Goal: Information Seeking & Learning: Learn about a topic

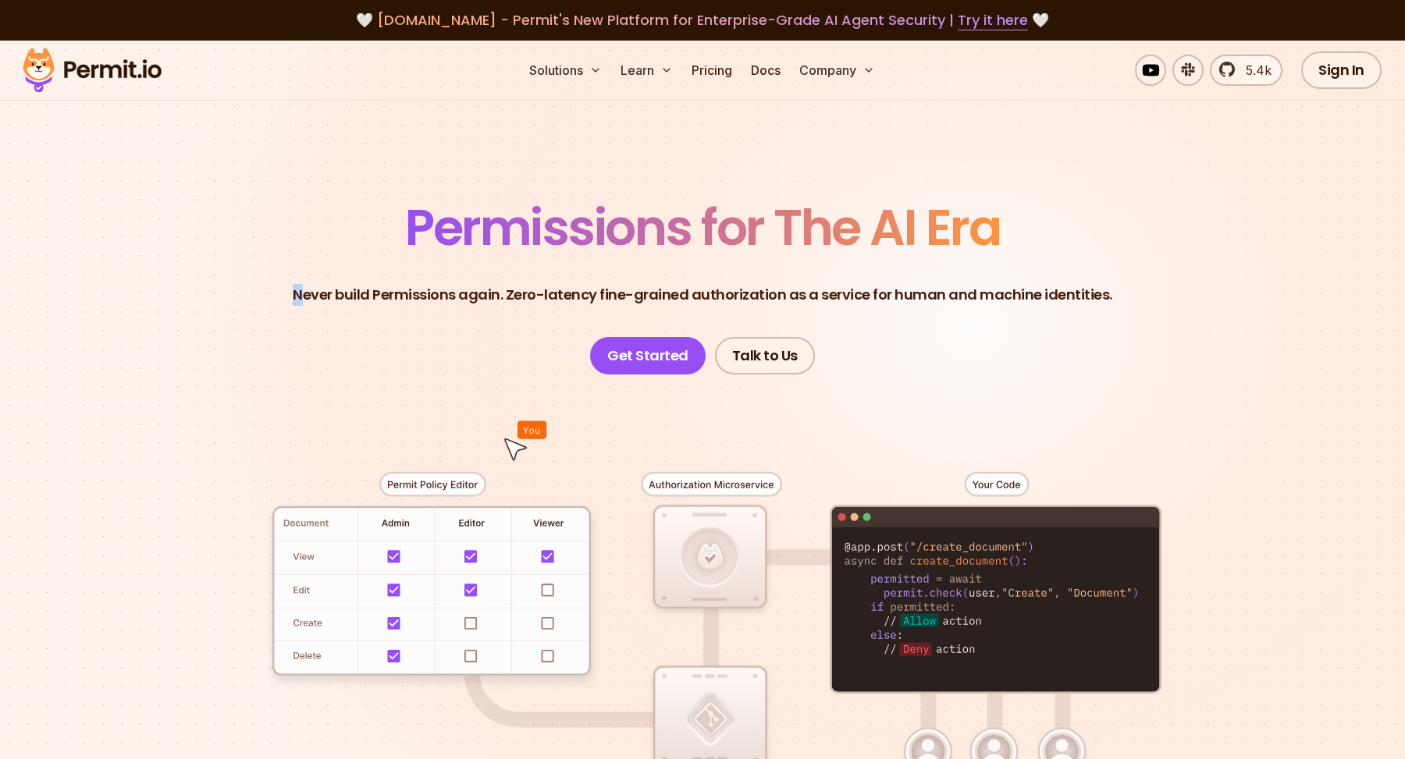
drag, startPoint x: 622, startPoint y: 282, endPoint x: 961, endPoint y: 297, distance: 338.9
click at [961, 297] on p "Never build Permissions again. Zero-latency fine-grained authorization as a ser…" at bounding box center [702, 295] width 819 height 22
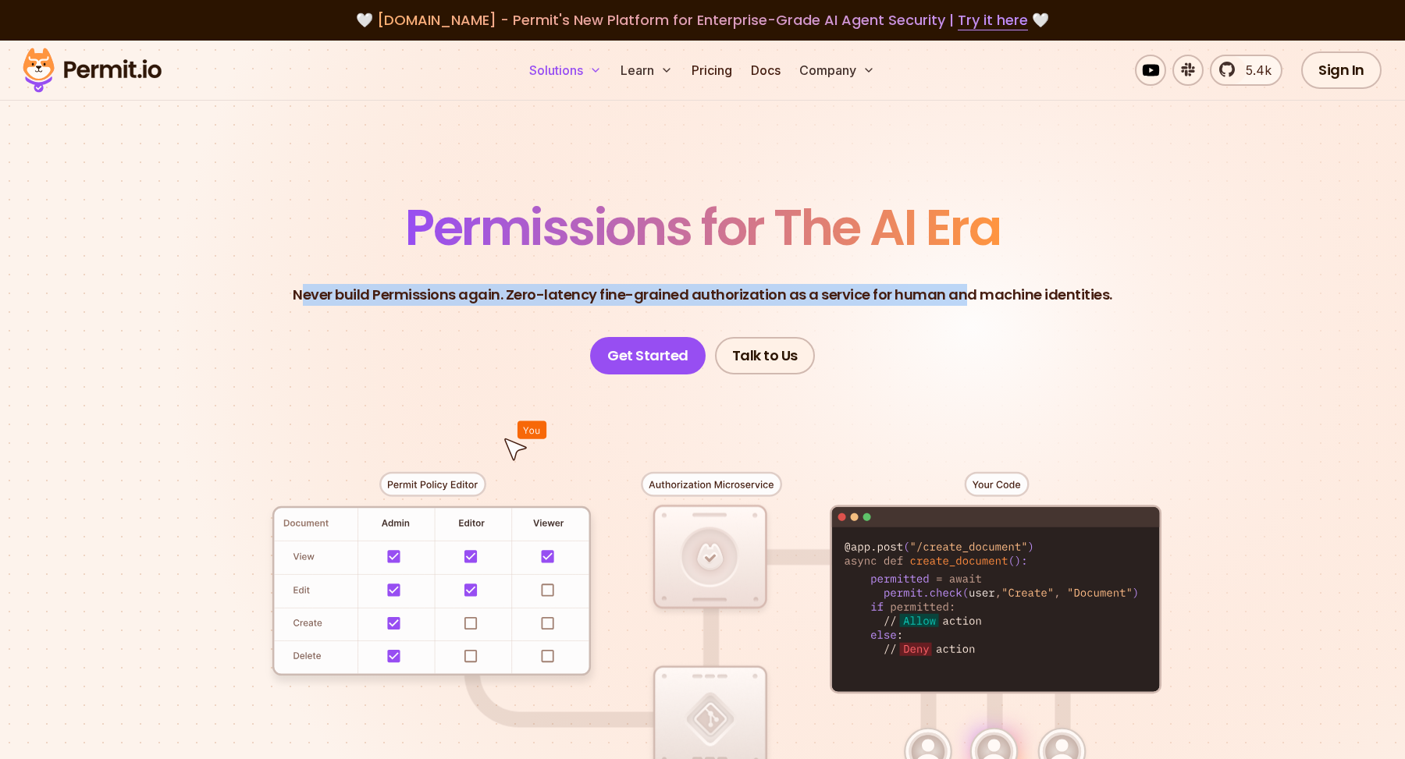
click at [581, 74] on button "Solutions" at bounding box center [565, 70] width 85 height 31
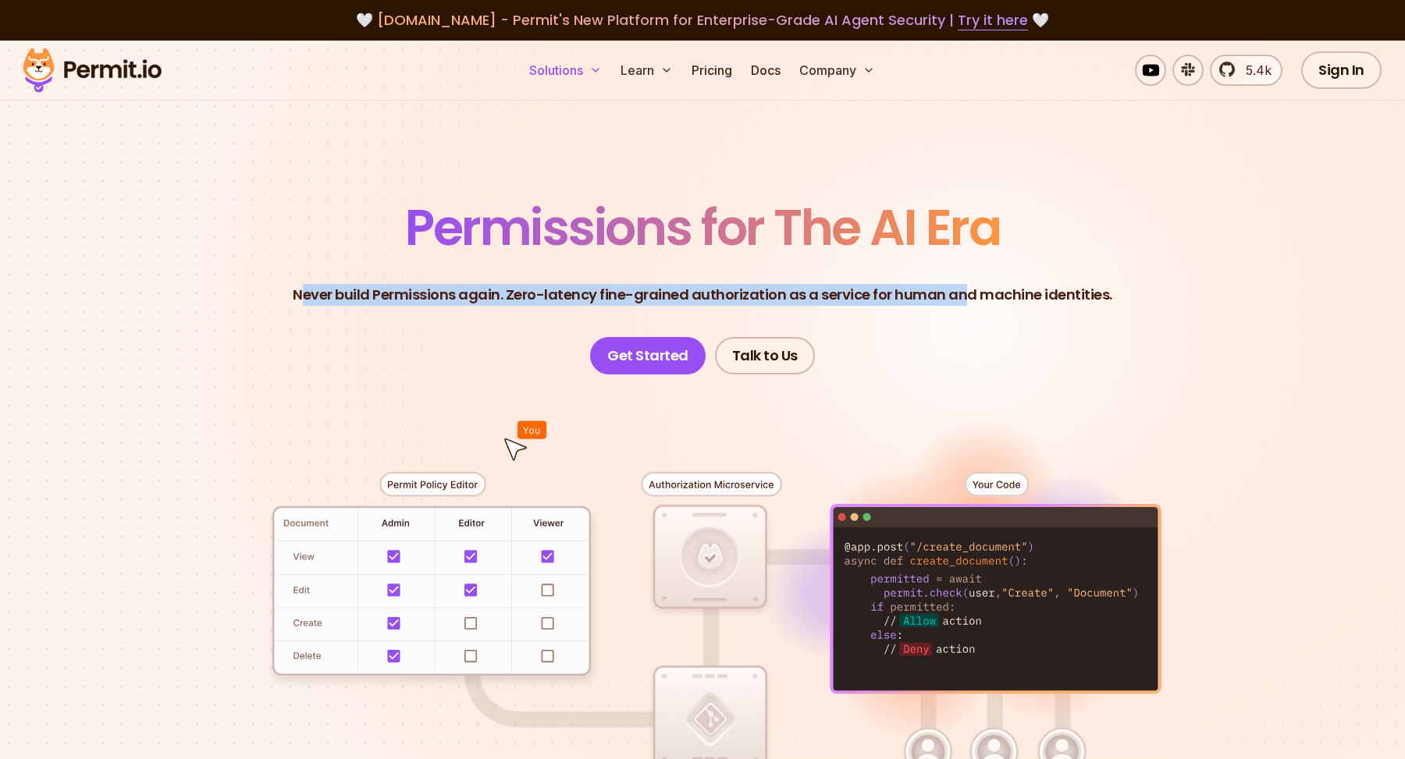
click at [559, 70] on button "Solutions" at bounding box center [565, 70] width 85 height 31
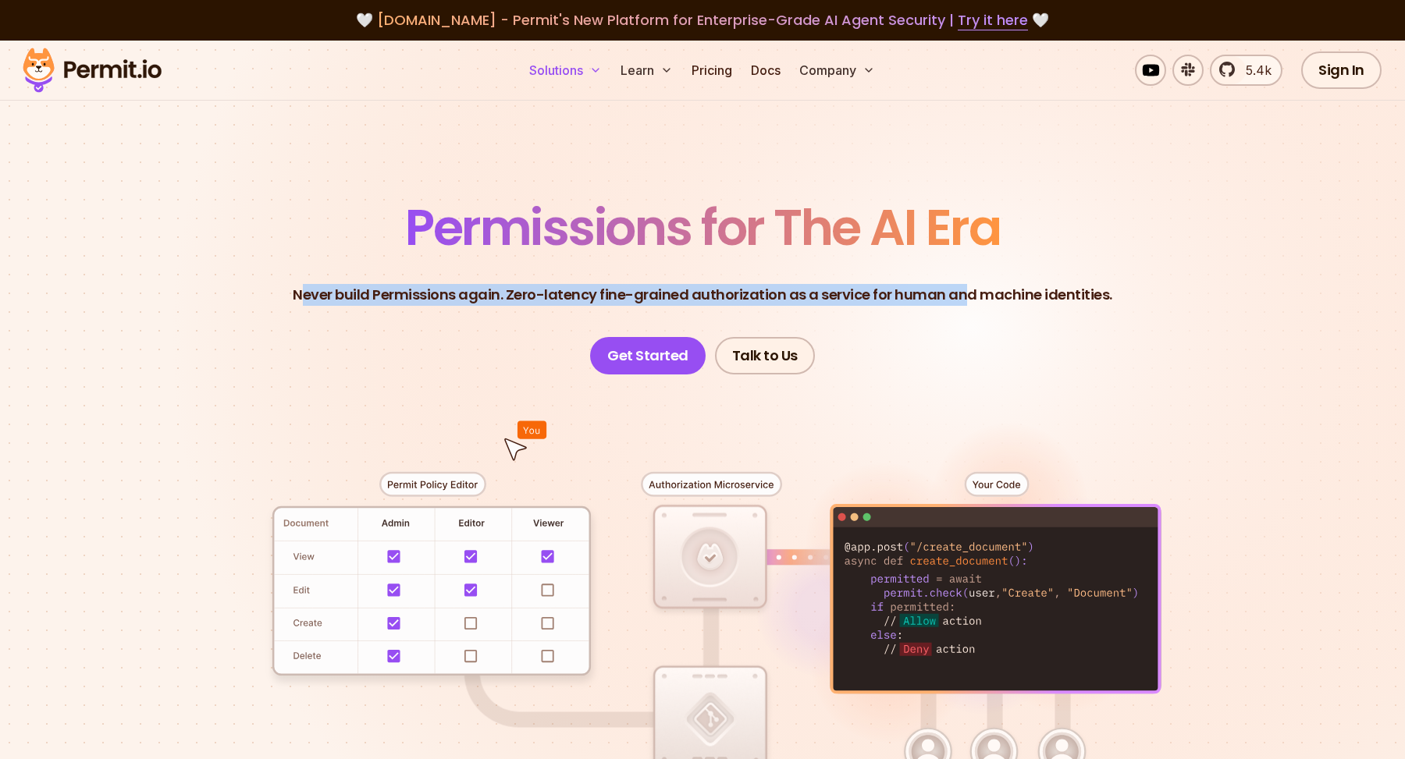
click at [592, 74] on icon at bounding box center [595, 70] width 12 height 12
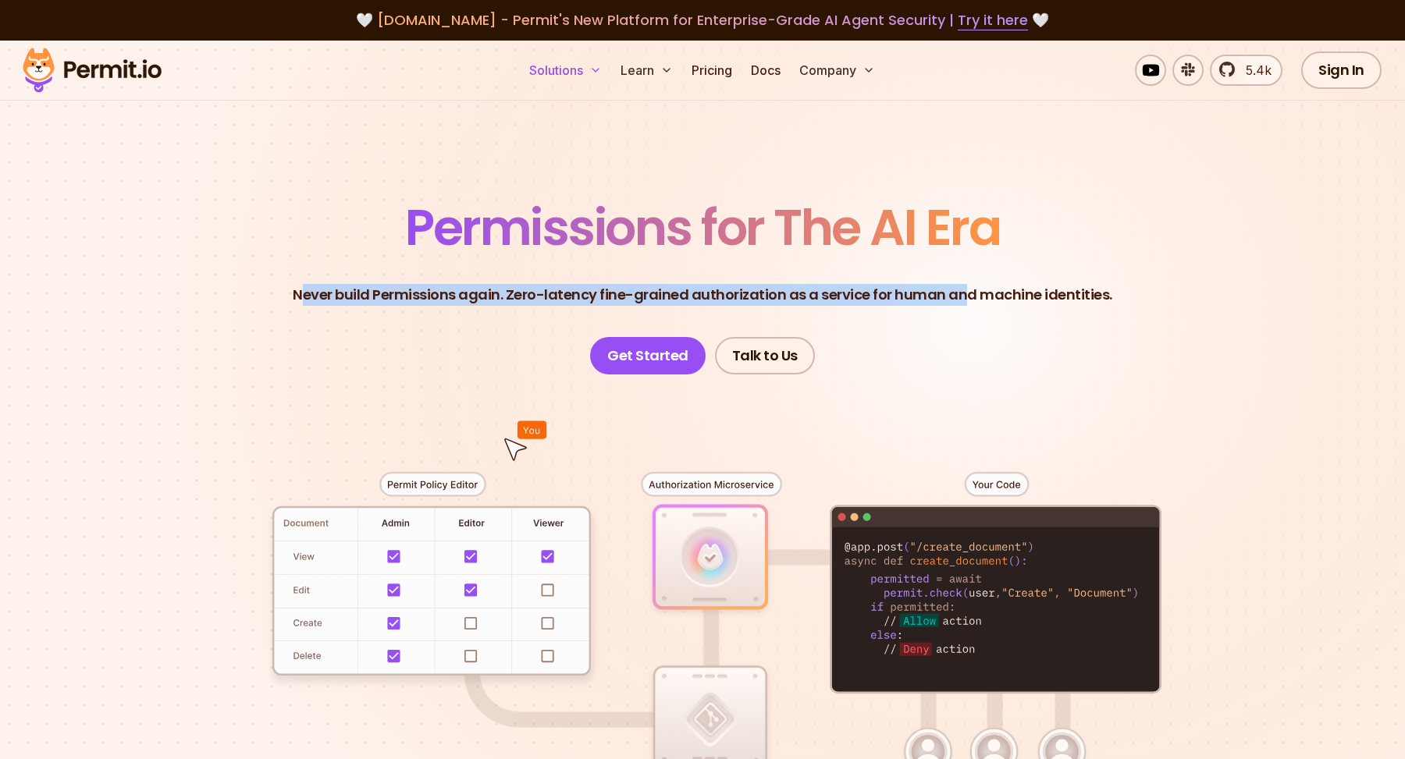
click at [586, 62] on button "Solutions" at bounding box center [565, 70] width 85 height 31
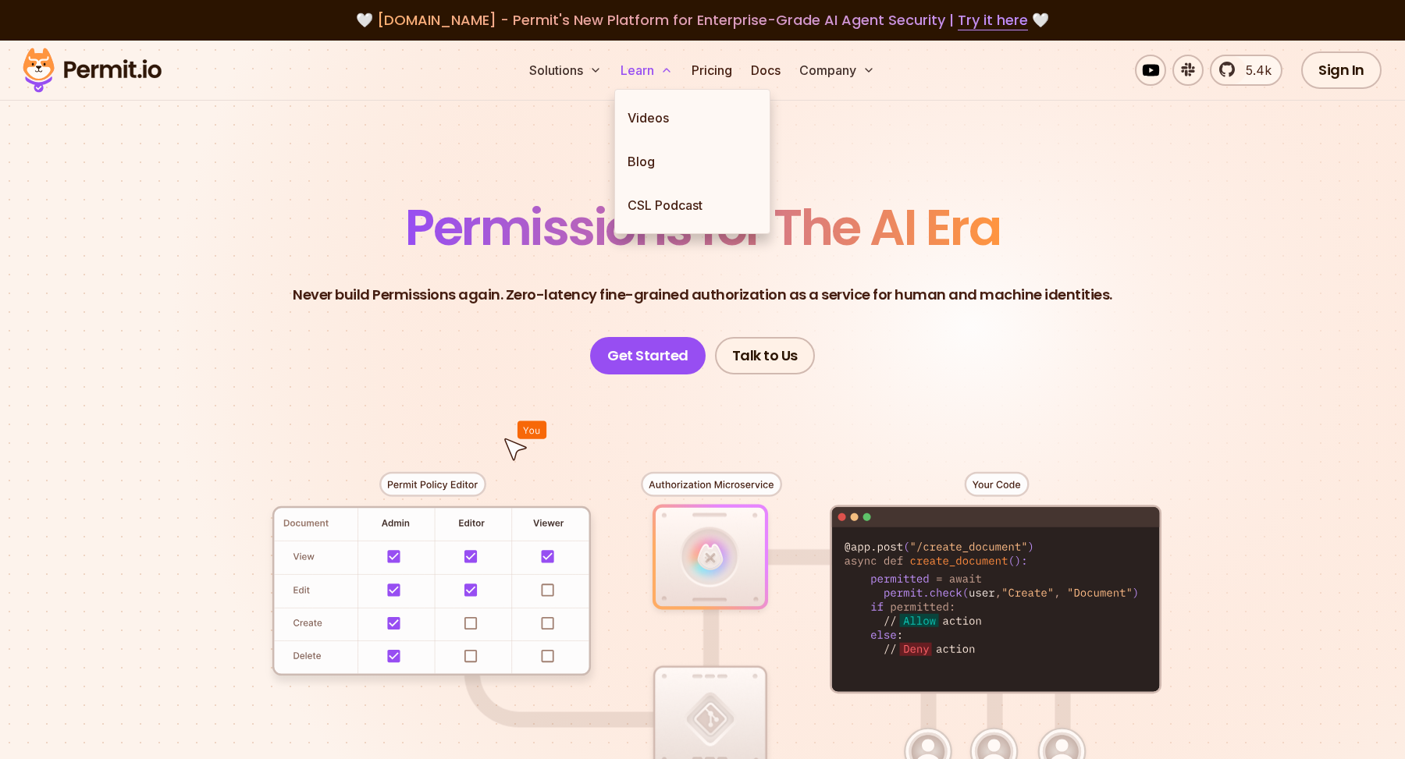
click at [673, 161] on link "Blog" at bounding box center [692, 162] width 155 height 44
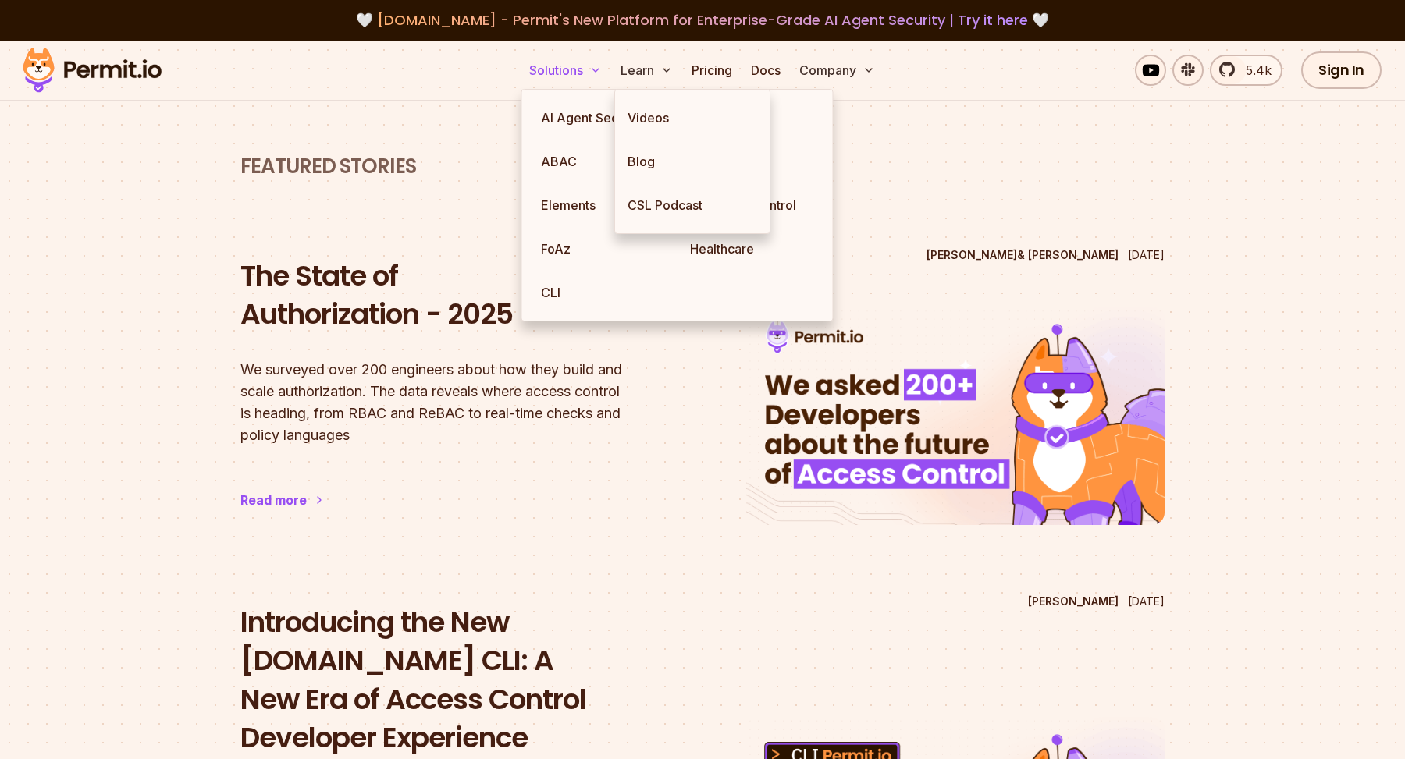
click at [557, 60] on button "Solutions" at bounding box center [565, 70] width 85 height 31
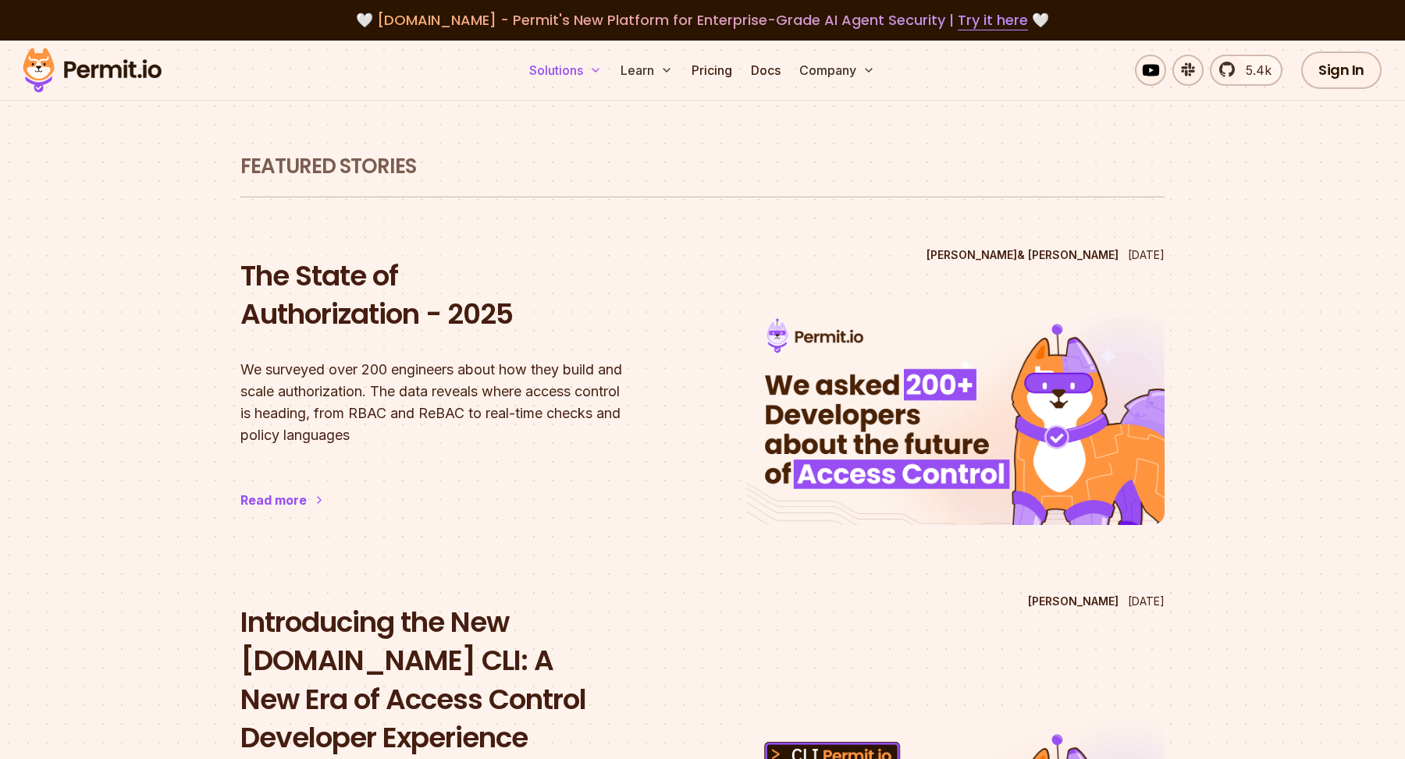
click at [557, 60] on button "Solutions" at bounding box center [565, 70] width 85 height 31
click at [566, 69] on button "Solutions" at bounding box center [565, 70] width 85 height 31
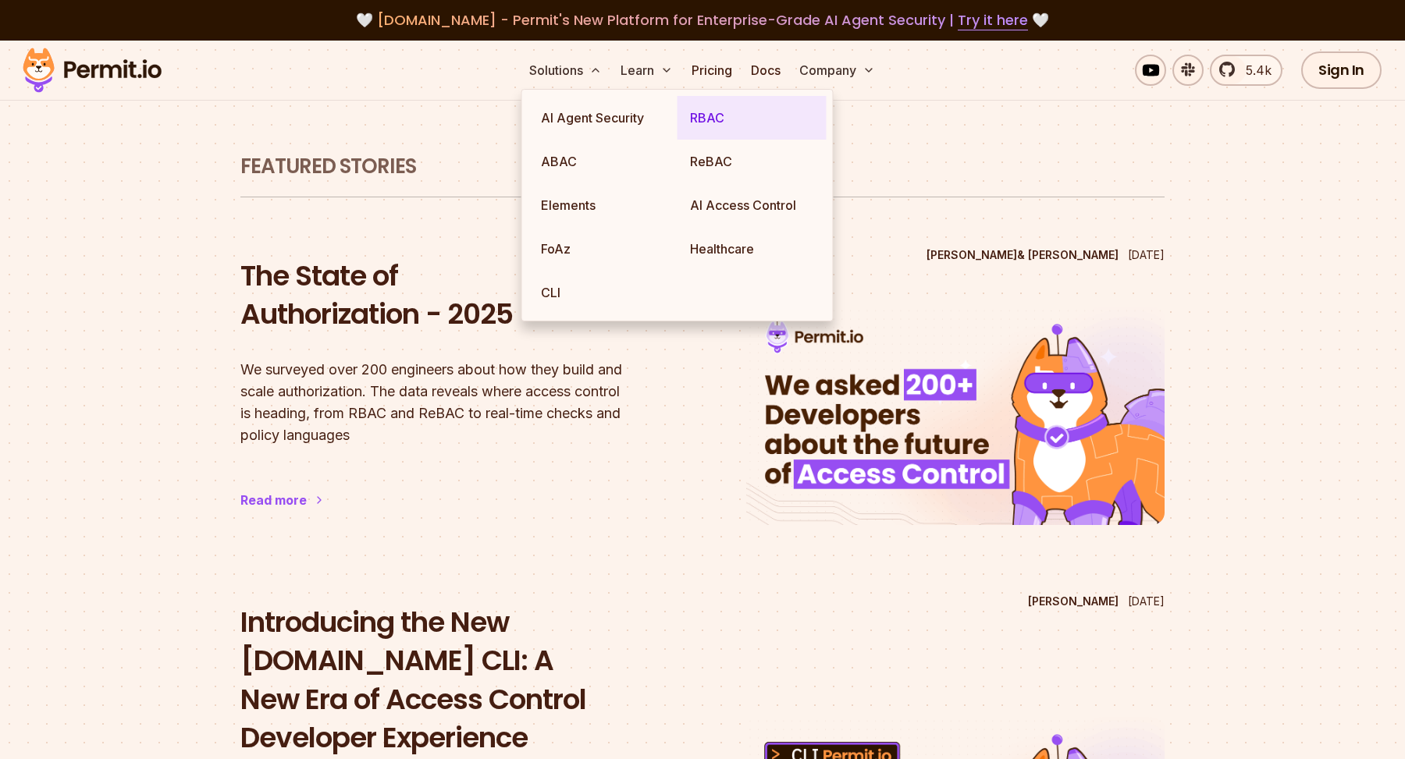
click at [713, 119] on link "RBAC" at bounding box center [751, 118] width 149 height 44
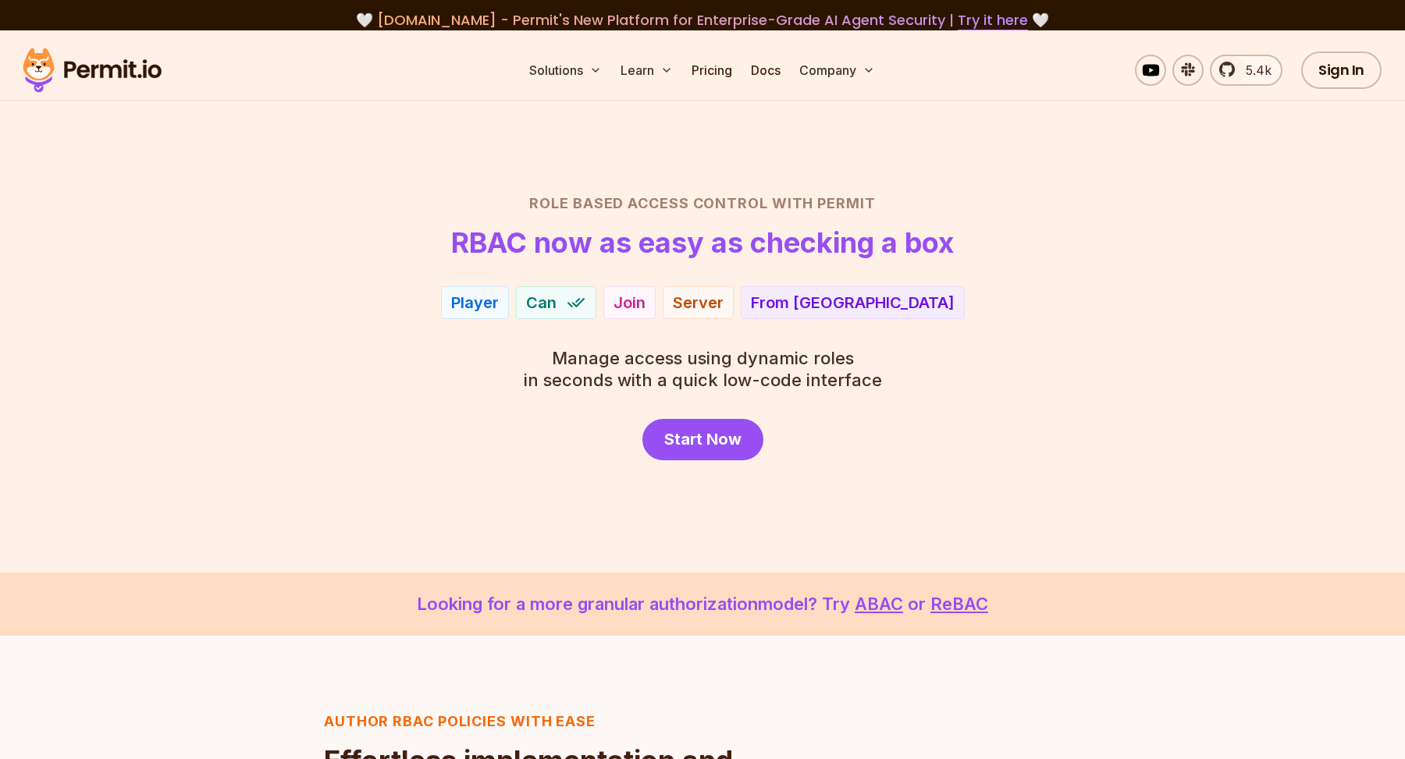
click at [971, 321] on div "Role Based Access Control with Permit RBAC now as easy as checking a box Player…" at bounding box center [702, 327] width 1092 height 268
click at [776, 71] on link "Docs" at bounding box center [765, 70] width 42 height 31
